Goal: Task Accomplishment & Management: Complete application form

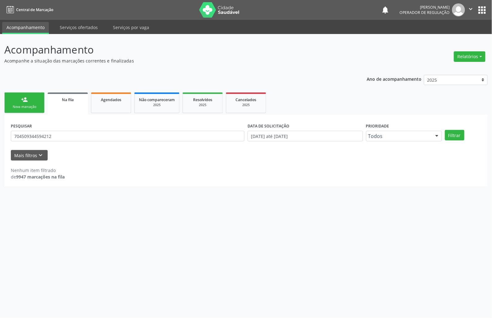
click at [275, 252] on div "Acompanhamento Acompanhe a situação das marcações correntes e finalizadas Relat…" at bounding box center [246, 176] width 492 height 284
click at [41, 110] on link "person_add Nova marcação" at bounding box center [24, 102] width 40 height 21
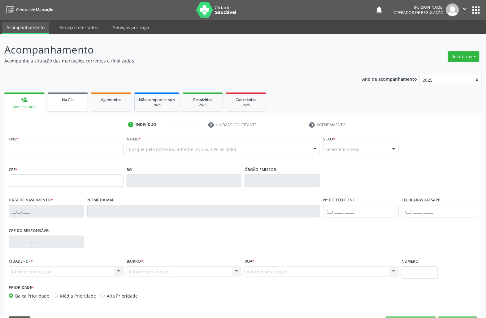
click at [68, 103] on link "Na fila" at bounding box center [68, 101] width 40 height 19
click at [33, 98] on link "person_add Nova marcação" at bounding box center [24, 102] width 40 height 21
click at [66, 146] on input "text" at bounding box center [66, 150] width 115 height 12
type input "[PERSON_NAME]"
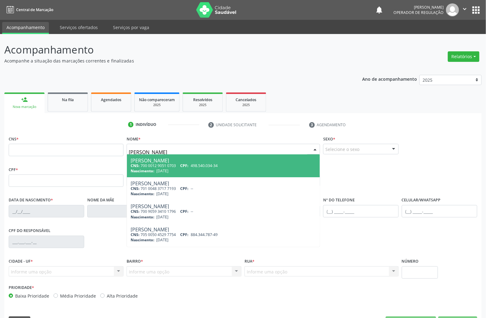
click at [199, 152] on input "[PERSON_NAME]" at bounding box center [218, 152] width 178 height 12
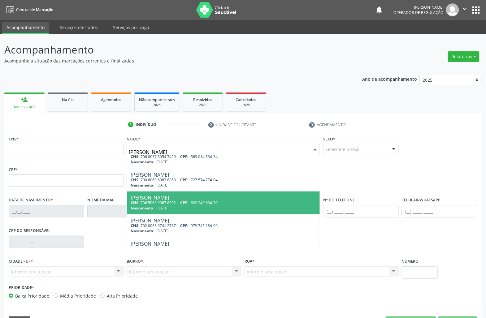
scroll to position [165, 0]
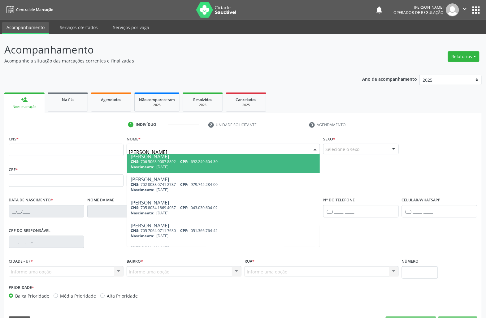
click at [252, 166] on div "Nascimento: [DATE]" at bounding box center [223, 166] width 185 height 5
type input "706 5063 9087 8892"
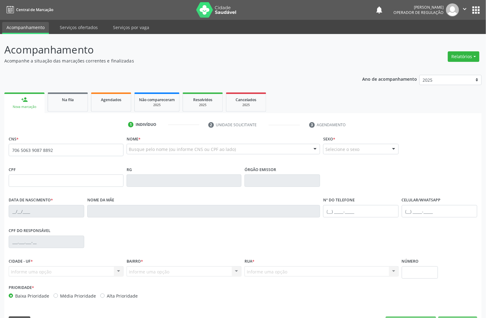
scroll to position [0, 0]
type input "692.249.604-30"
type input "[DATE]"
type input "[PERSON_NAME]"
type input "[PHONE_NUMBER]"
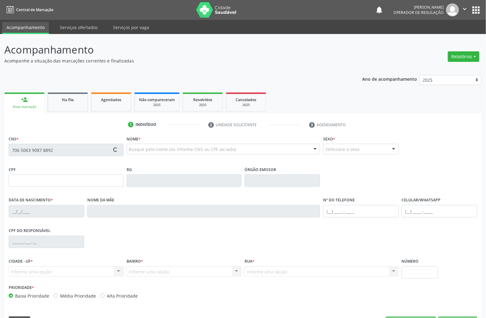
type input "S/N"
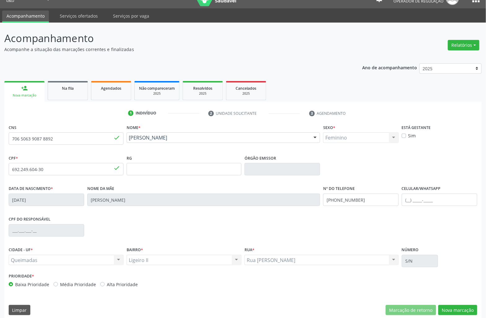
scroll to position [18, 0]
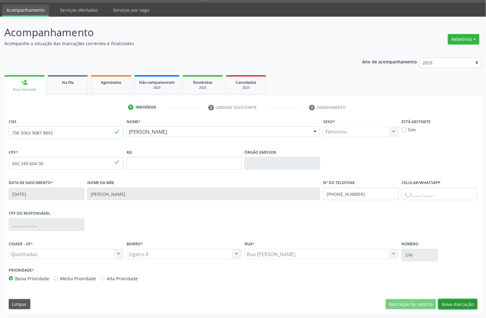
drag, startPoint x: 470, startPoint y: 302, endPoint x: 478, endPoint y: 299, distance: 8.6
click at [469, 302] on button "Nova marcação" at bounding box center [457, 304] width 39 height 11
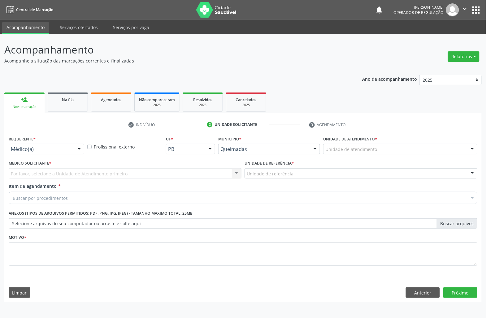
scroll to position [0, 0]
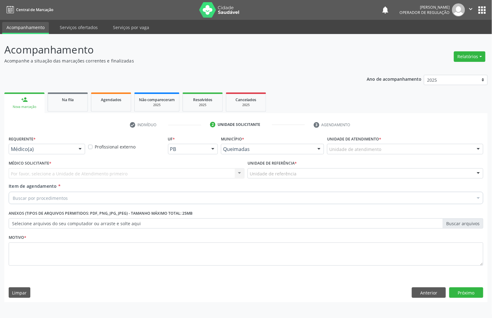
click at [45, 154] on div "Médico(a) Médico(a) Enfermeiro(a) Paciente Nenhum resultado encontrado para: " …" at bounding box center [47, 149] width 76 height 11
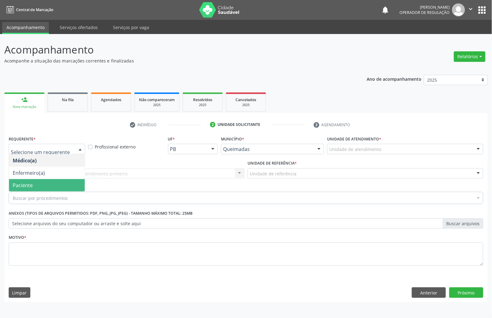
click at [38, 181] on span "Paciente" at bounding box center [47, 185] width 76 height 12
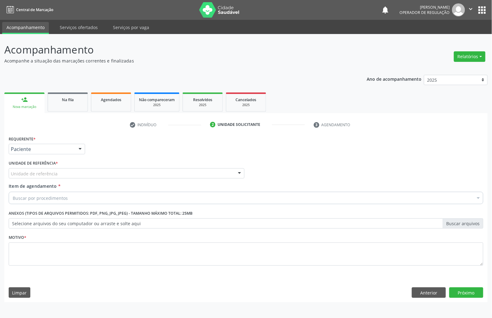
click at [89, 177] on div "Unidade de referência" at bounding box center [127, 173] width 236 height 11
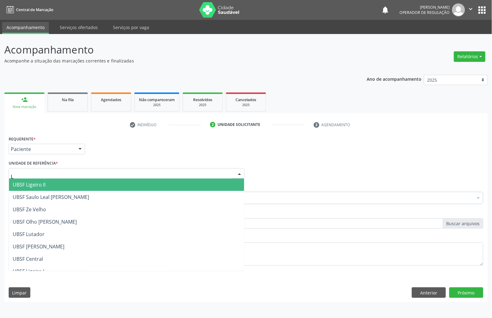
type input "LI"
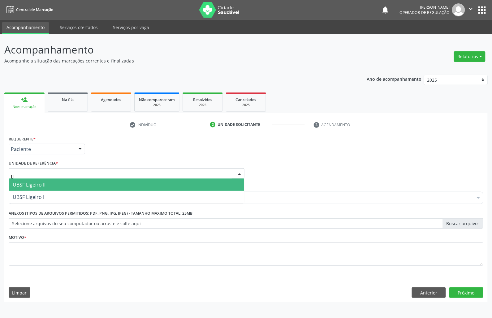
drag, startPoint x: 81, startPoint y: 182, endPoint x: 62, endPoint y: 196, distance: 23.0
click at [81, 183] on span "UBSF Ligeiro II" at bounding box center [126, 184] width 235 height 12
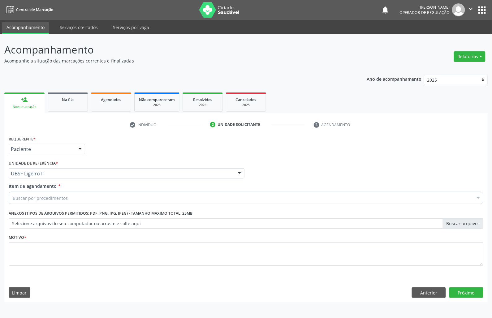
drag, startPoint x: 60, startPoint y: 202, endPoint x: 305, endPoint y: 222, distance: 245.7
click at [60, 202] on div "Buscar por procedimentos" at bounding box center [246, 198] width 474 height 12
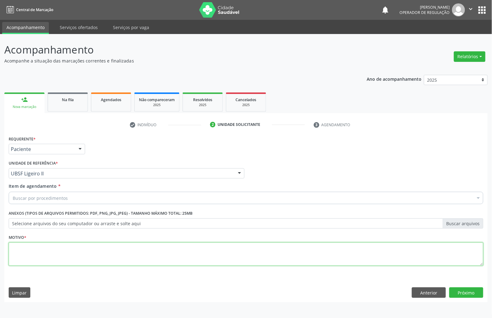
click at [127, 259] on textarea at bounding box center [246, 254] width 474 height 24
paste textarea "1ª CONSULTA 08/25"
type textarea "1ª CONSULTA 08/25"
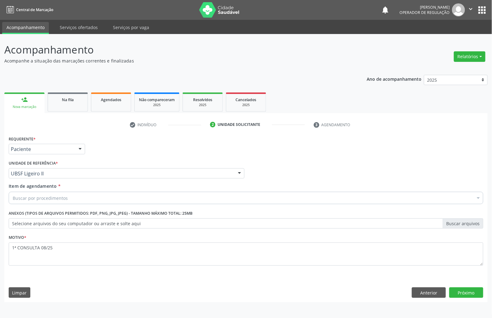
click at [124, 203] on div "Buscar por procedimentos" at bounding box center [246, 198] width 474 height 12
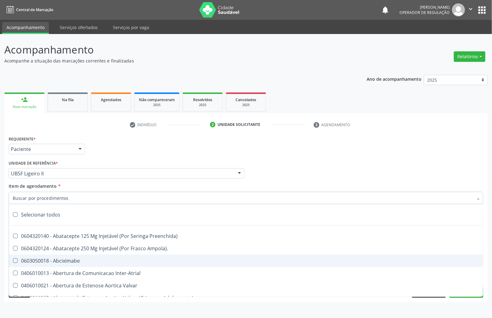
paste input "ENDOCRINOLOGISTA"
type input "ENDOCRINOLOGISTA"
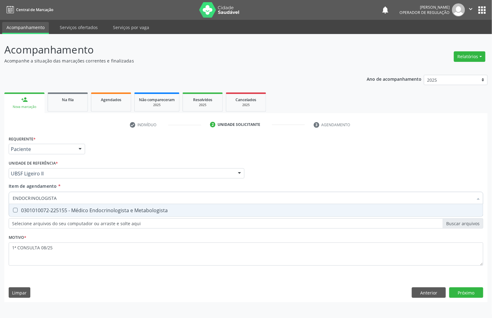
click at [96, 213] on div "0301010072-225155 - Médico Endocrinologista e Metabologista" at bounding box center [246, 210] width 466 height 5
checkbox Metabologista "true"
click at [469, 286] on div "Requerente * Paciente Médico(a) Enfermeiro(a) Paciente Nenhum resultado encontr…" at bounding box center [245, 218] width 483 height 168
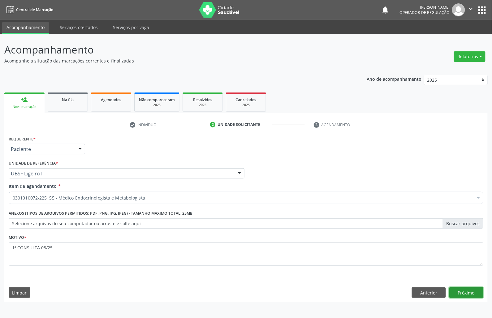
click at [459, 297] on button "Próximo" at bounding box center [466, 292] width 34 height 11
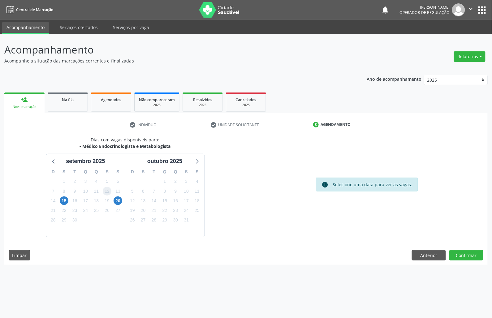
click at [104, 188] on span "12" at bounding box center [107, 191] width 9 height 9
click at [461, 252] on button "Confirmar" at bounding box center [466, 255] width 34 height 11
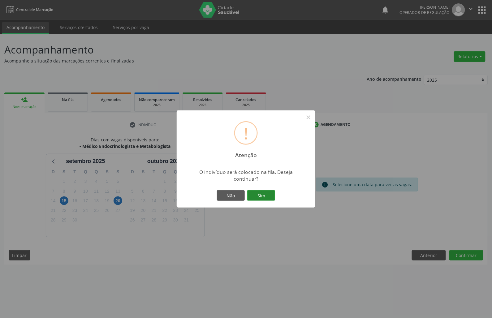
click at [264, 195] on button "Sim" at bounding box center [261, 195] width 28 height 11
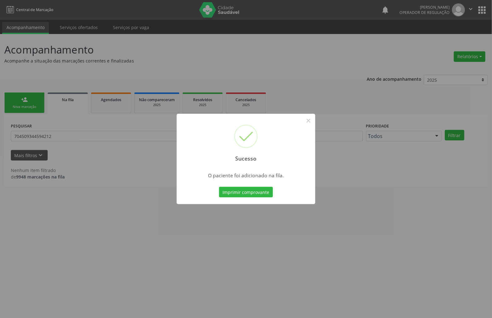
drag, startPoint x: 150, startPoint y: 199, endPoint x: 0, endPoint y: 146, distance: 158.8
click at [149, 199] on div "Sucesso × O paciente foi adicionado na fila. Imprimir comprovante Cancel" at bounding box center [246, 159] width 492 height 318
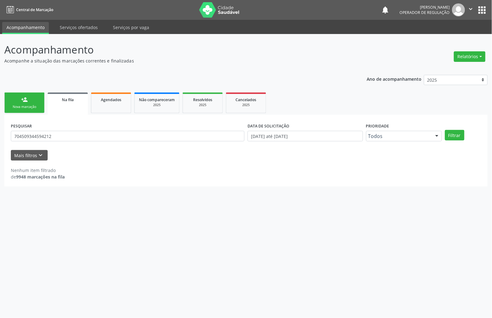
click at [29, 105] on div "Nova marcação" at bounding box center [24, 107] width 31 height 5
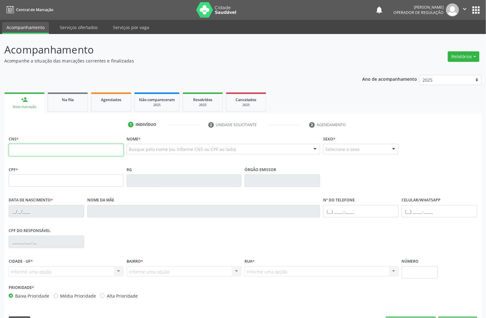
click at [34, 155] on input "text" at bounding box center [66, 150] width 115 height 12
type input "709 0058 4773 9115"
type input "018.002.064-10"
type input "[DATE]"
type input "[PERSON_NAME]"
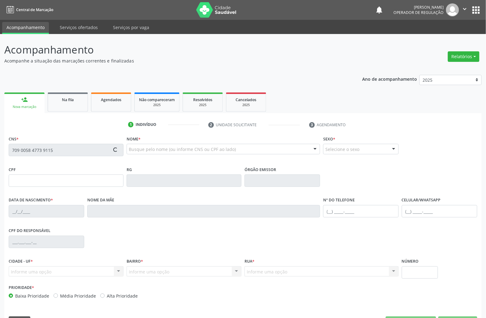
type input "[PHONE_NUMBER]"
type input "33"
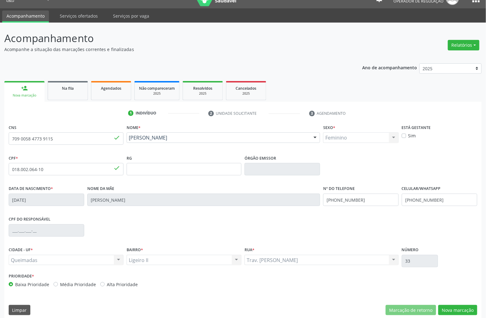
scroll to position [18, 0]
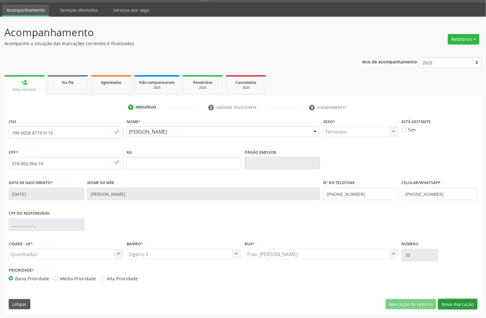
click at [460, 307] on button "Nova marcação" at bounding box center [457, 304] width 39 height 11
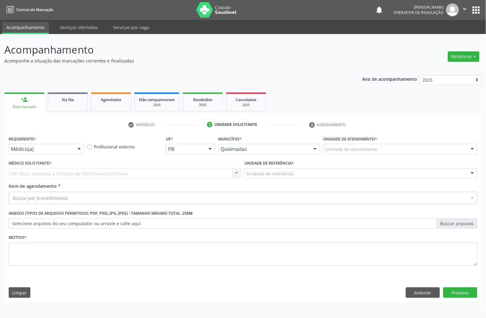
scroll to position [0, 0]
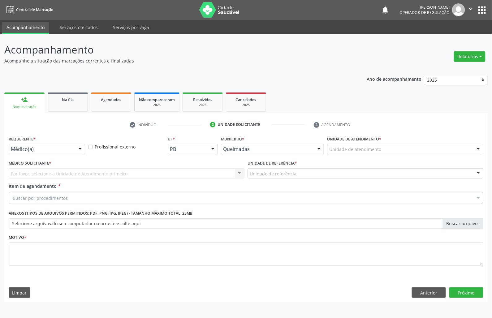
click at [58, 153] on div "Médico(a)" at bounding box center [47, 149] width 76 height 11
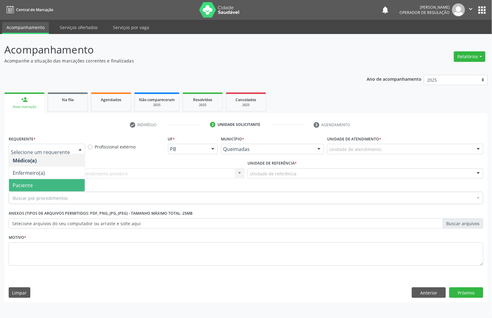
click at [53, 188] on span "Paciente" at bounding box center [47, 185] width 76 height 12
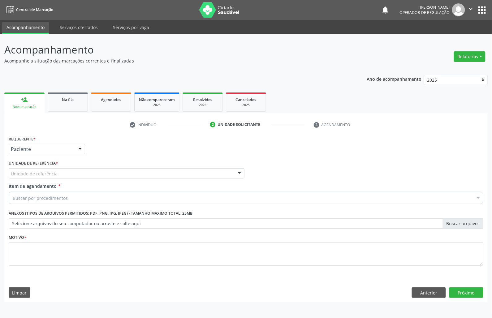
click at [71, 175] on div "Unidade de referência" at bounding box center [127, 173] width 236 height 11
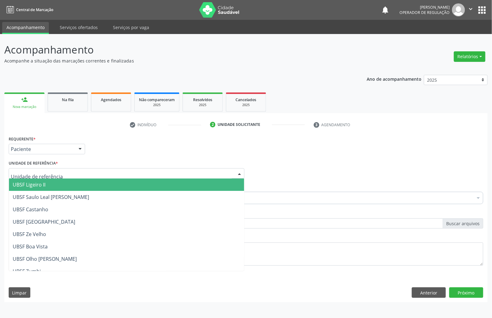
click at [66, 182] on span "UBSF Ligeiro II" at bounding box center [126, 184] width 235 height 12
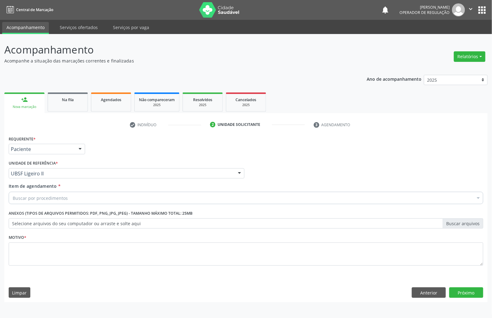
click at [192, 197] on div "Buscar por procedimentos" at bounding box center [246, 198] width 474 height 12
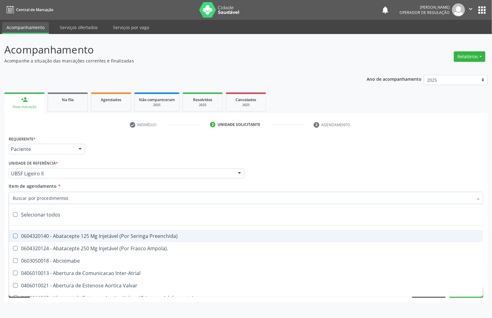
paste input "ENDOCRINOLOGISTA"
type input "ENDOCRINOLOGISTA"
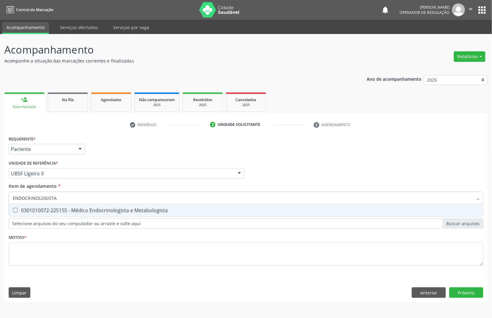
click at [178, 206] on span "0301010072-225155 - Médico Endocrinologista e Metabologista" at bounding box center [246, 210] width 474 height 12
checkbox Metabologista "true"
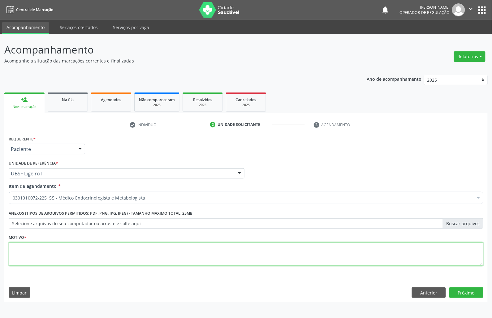
click at [90, 247] on textarea at bounding box center [246, 254] width 474 height 24
paste textarea "1ª CONSULTA 08/25"
type textarea "1ª CONSULTA 08/25 HIPOTIREOIDISMO"
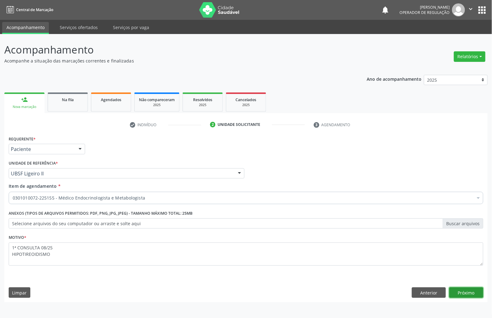
click button "Próximo" at bounding box center [466, 292] width 34 height 11
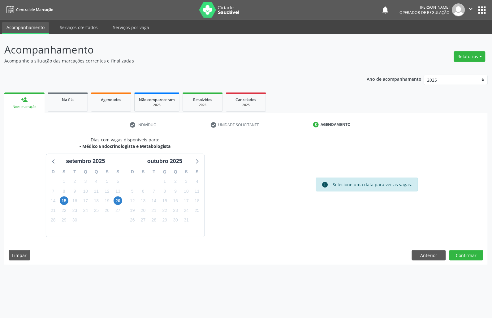
click at [99, 214] on div "25" at bounding box center [96, 211] width 9 height 10
click at [96, 213] on span "25" at bounding box center [96, 210] width 9 height 9
click at [476, 256] on button "Confirmar" at bounding box center [466, 255] width 34 height 11
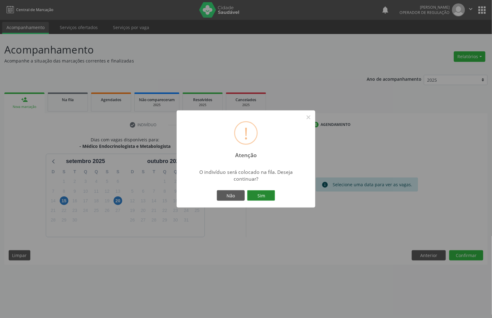
click at [267, 197] on button "Sim" at bounding box center [261, 195] width 28 height 11
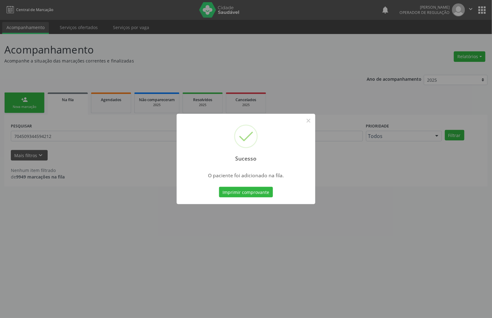
click at [56, 144] on div "Sucesso × O paciente foi adicionado na fila. Imprimir comprovante Cancel" at bounding box center [246, 159] width 492 height 318
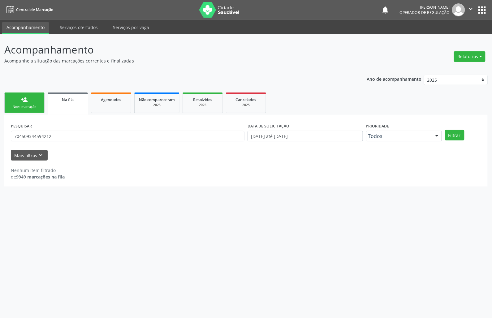
click at [27, 111] on link "person_add Nova marcação" at bounding box center [24, 102] width 40 height 21
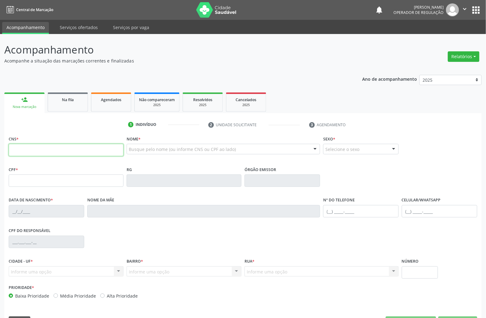
click at [27, 151] on input "text" at bounding box center [66, 150] width 115 height 12
type input "700 5057 7164 0956"
type input "151.047.294-00"
type input "[DATE]"
type input "[PERSON_NAME]"
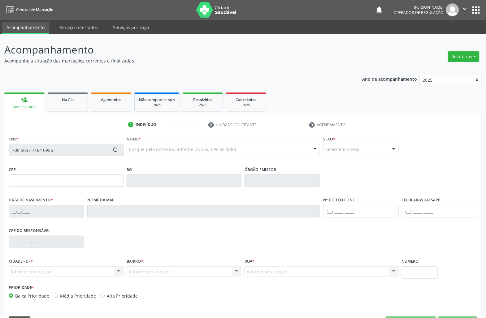
type input "[PHONE_NUMBER]"
type input "91"
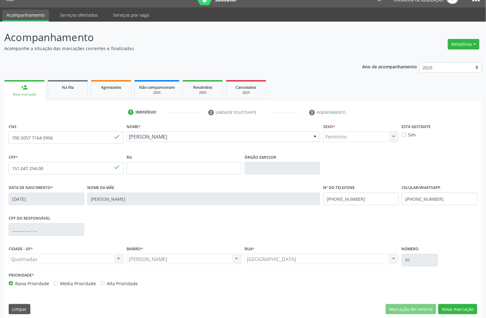
scroll to position [18, 0]
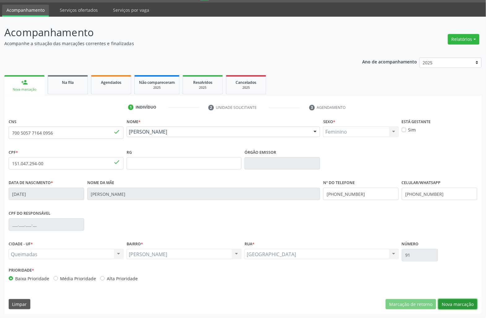
click at [465, 302] on button "Nova marcação" at bounding box center [457, 304] width 39 height 11
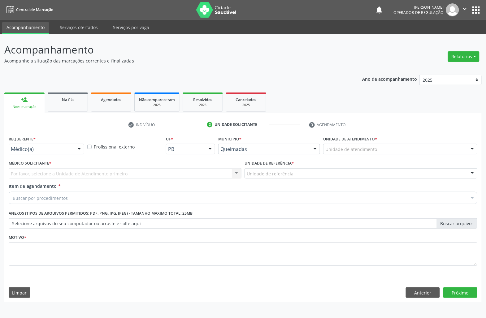
scroll to position [0, 0]
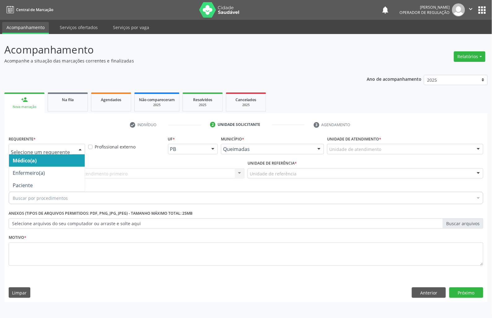
drag, startPoint x: 67, startPoint y: 150, endPoint x: 61, endPoint y: 171, distance: 21.6
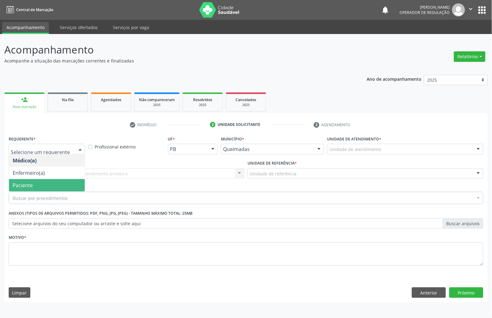
click at [58, 187] on span "Paciente" at bounding box center [47, 185] width 76 height 12
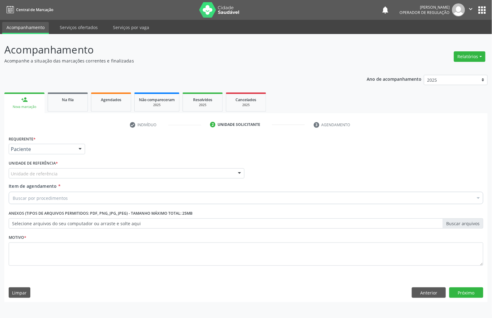
click at [81, 175] on div "Unidade de referência" at bounding box center [127, 173] width 236 height 11
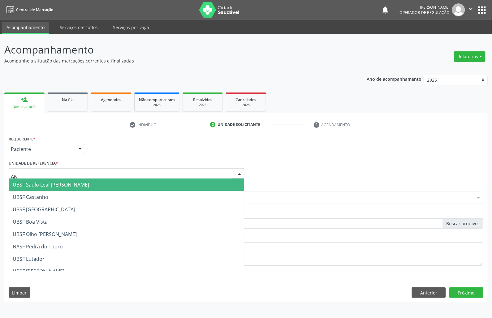
type input "ANI"
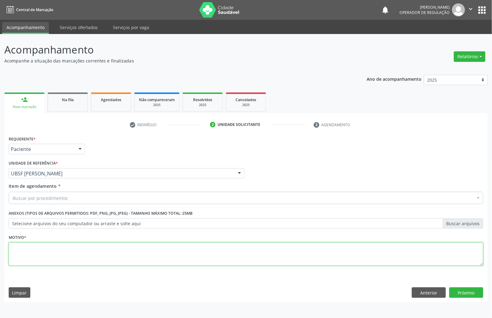
click at [126, 259] on textarea at bounding box center [246, 254] width 474 height 24
paste textarea "1ª CONSULTA 08/25"
type textarea "1ª CONSULTA 08/25 DM DIFÍCIL CONTROLE"
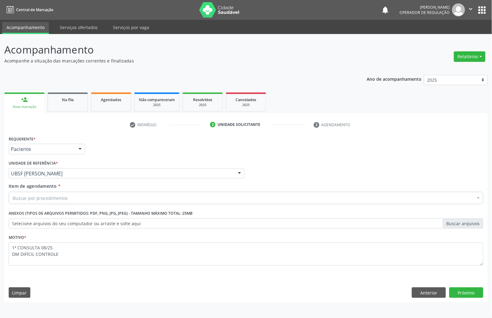
click at [109, 196] on div "Buscar por procedimentos" at bounding box center [246, 198] width 474 height 12
paste input "ENDOCRINOLOGISTA"
type input "ENDOCRINOLOGISTA"
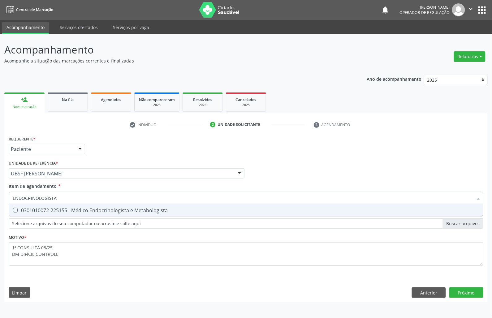
click at [103, 208] on div "0301010072-225155 - Médico Endocrinologista e Metabologista" at bounding box center [246, 210] width 466 height 5
checkbox Metabologista "true"
click at [460, 293] on div "Requerente * Paciente Médico(a) Enfermeiro(a) Paciente Nenhum resultado encontr…" at bounding box center [245, 218] width 483 height 168
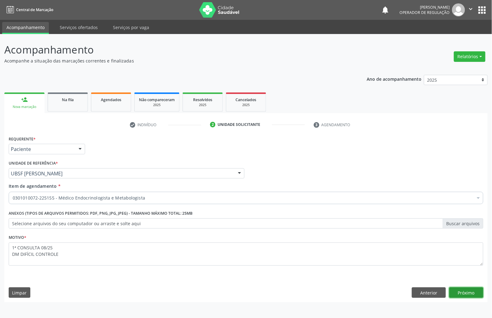
click at [460, 293] on button "Próximo" at bounding box center [466, 292] width 34 height 11
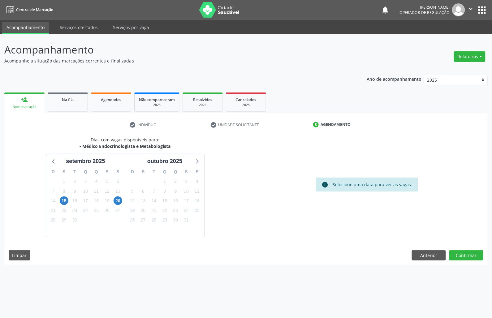
click at [180, 207] on div "23" at bounding box center [175, 211] width 9 height 10
click at [195, 211] on span "25" at bounding box center [197, 210] width 9 height 9
click at [458, 258] on button "Confirmar" at bounding box center [466, 255] width 34 height 11
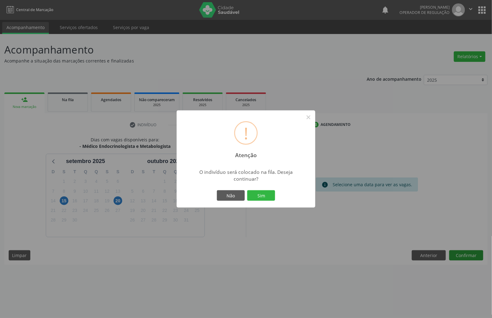
click at [247, 190] on button "Sim" at bounding box center [261, 195] width 28 height 11
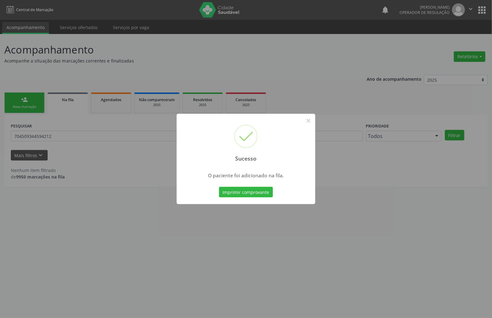
click at [381, 234] on div "Sucesso × O paciente foi adicionado na fila. Imprimir comprovante Cancel" at bounding box center [246, 159] width 492 height 318
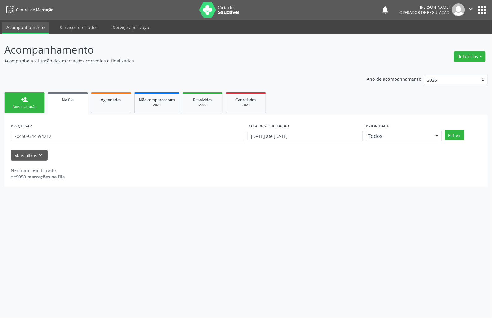
click at [10, 109] on link "person_add Nova marcação" at bounding box center [24, 102] width 40 height 21
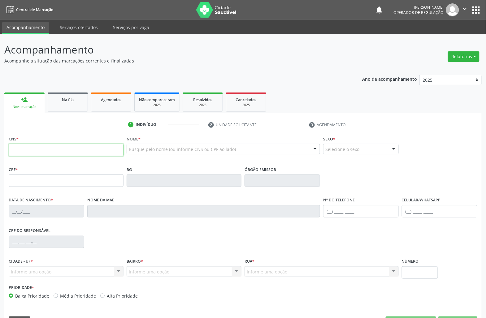
click at [18, 144] on input "text" at bounding box center [66, 150] width 115 height 12
type input "706 8062 3744 2622"
type input "143.560.914-00"
type input "[DATE]"
type input "[PERSON_NAME]"
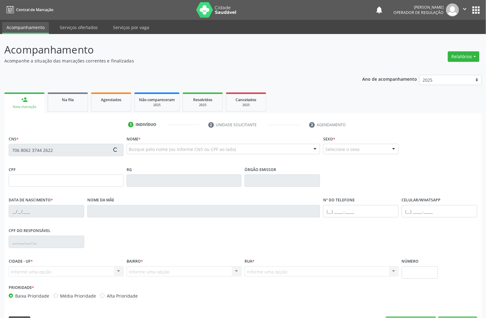
type input "[PHONE_NUMBER]"
type input "058.417.384-96"
type input "112"
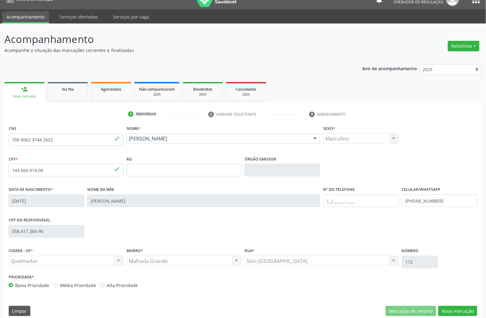
scroll to position [18, 0]
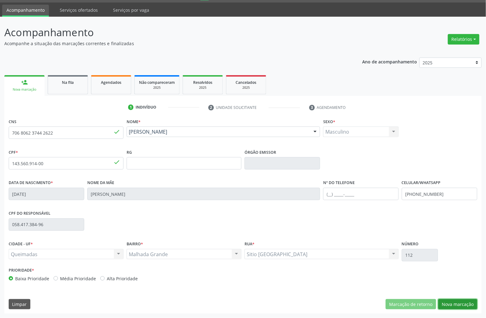
click at [452, 305] on button "Nova marcação" at bounding box center [457, 304] width 39 height 11
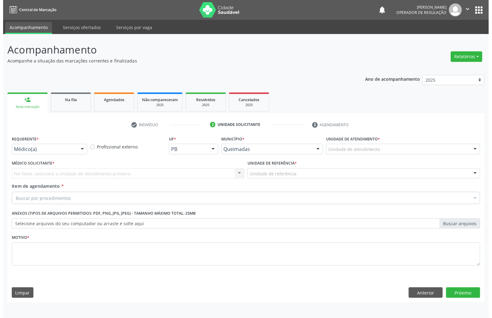
scroll to position [0, 0]
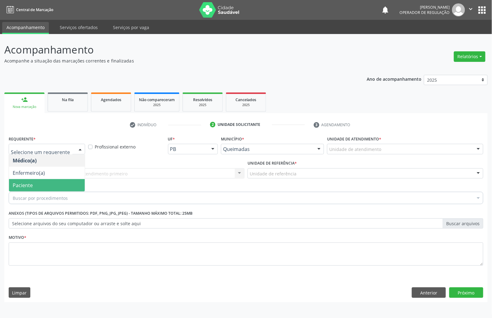
click at [44, 183] on span "Paciente" at bounding box center [47, 185] width 76 height 12
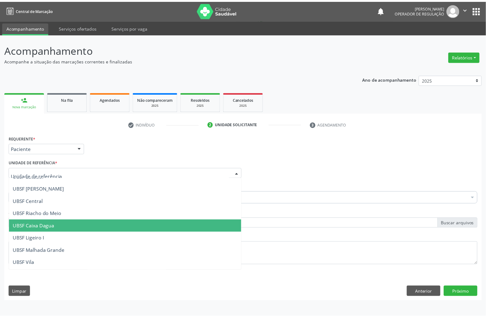
scroll to position [155, 0]
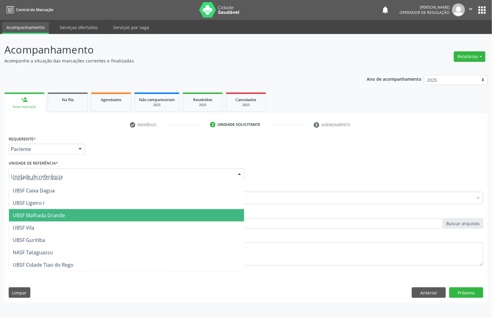
click at [56, 213] on span "UBSF Malhada Grande" at bounding box center [39, 215] width 52 height 7
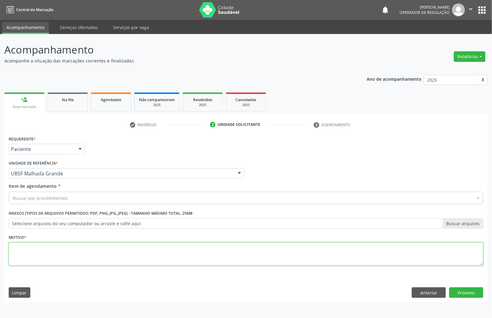
click at [347, 266] on textarea at bounding box center [246, 254] width 474 height 24
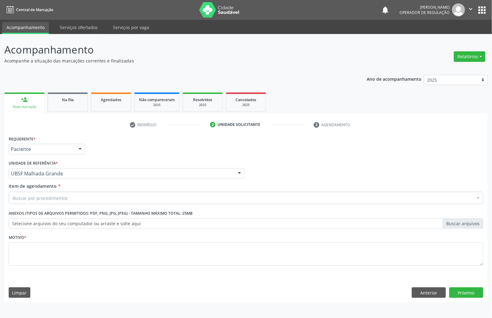
click at [177, 200] on div "Buscar por procedimentos" at bounding box center [246, 198] width 474 height 12
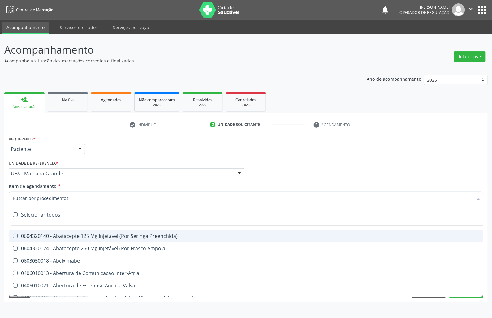
paste input "ENDOCRINOLOGISTA"
type input "ENDOCRINOLOGISTA"
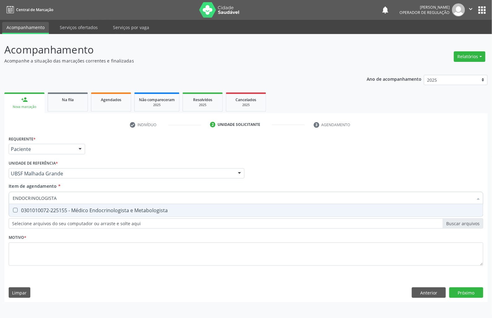
click at [164, 216] on span "0301010072-225155 - Médico Endocrinologista e Metabologista" at bounding box center [246, 210] width 474 height 12
checkbox Metabologista "true"
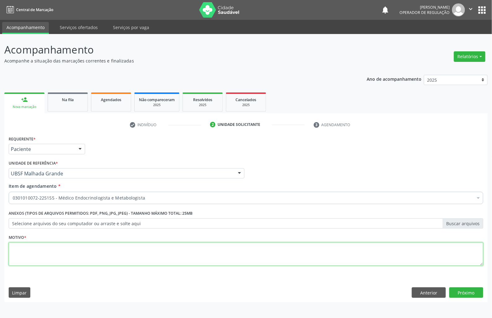
click at [150, 253] on textarea at bounding box center [246, 254] width 474 height 24
paste textarea "1ª CONSULTA 08/25"
type textarea "1ª CONSULTA 08/25 DM1 SEM CONTROLE"
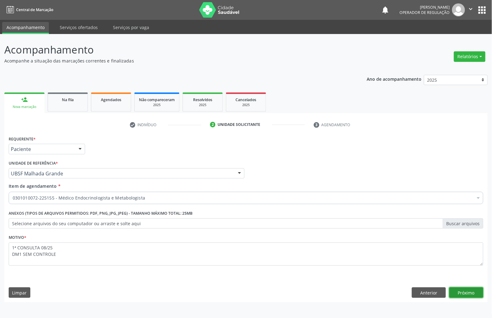
click button "Próximo" at bounding box center [466, 292] width 34 height 11
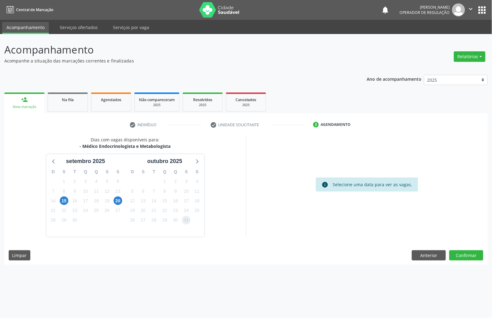
click at [188, 222] on span "31" at bounding box center [186, 220] width 9 height 9
click at [475, 255] on button "Confirmar" at bounding box center [466, 255] width 34 height 11
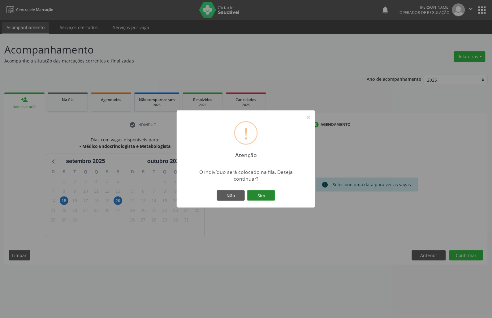
click at [275, 194] on button "Sim" at bounding box center [261, 195] width 28 height 11
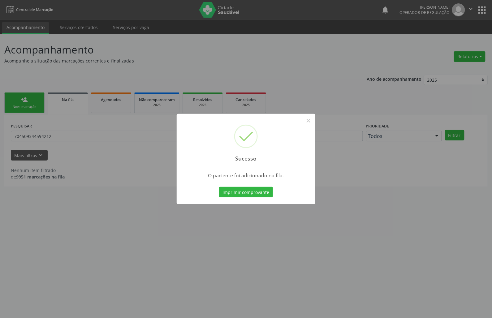
click at [134, 199] on div "Sucesso × O paciente foi adicionado na fila. Imprimir comprovante Cancel" at bounding box center [246, 159] width 492 height 318
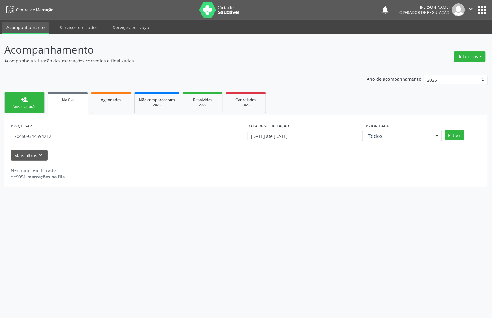
click at [15, 116] on div "PESQUISAR 704509344594212 DATA DE SOLICITAÇÃO [DATE] até [DATE] Prioridade Todo…" at bounding box center [245, 151] width 483 height 72
click at [16, 113] on link "person_add Nova marcação" at bounding box center [24, 102] width 40 height 21
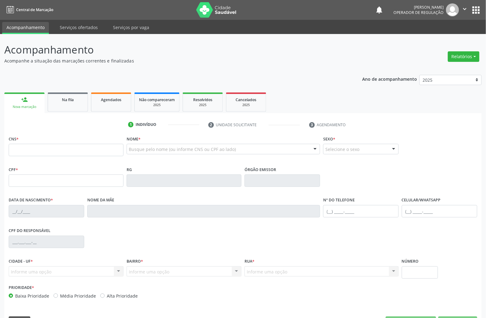
click at [35, 157] on fieldset "CNS *" at bounding box center [66, 147] width 115 height 26
click at [32, 150] on input "text" at bounding box center [66, 150] width 115 height 12
drag, startPoint x: 477, startPoint y: 19, endPoint x: 479, endPoint y: 14, distance: 4.9
click at [477, 19] on nav "Central de Marcação notifications [PERSON_NAME] Operador de regulação  Configu…" at bounding box center [243, 10] width 486 height 20
click at [479, 13] on button "apps" at bounding box center [475, 10] width 11 height 11
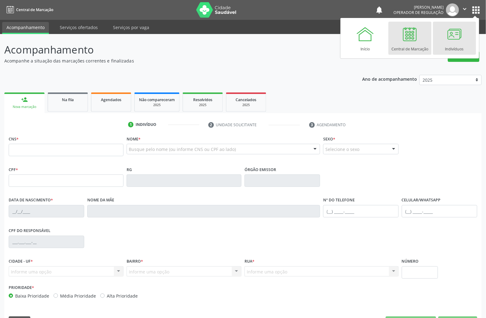
click at [446, 38] on div at bounding box center [454, 34] width 19 height 19
